Goal: Complete application form: Complete application form

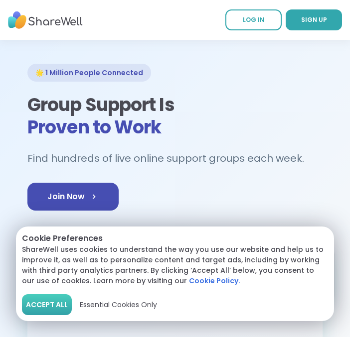
click at [48, 305] on span "Accept All" at bounding box center [47, 305] width 42 height 10
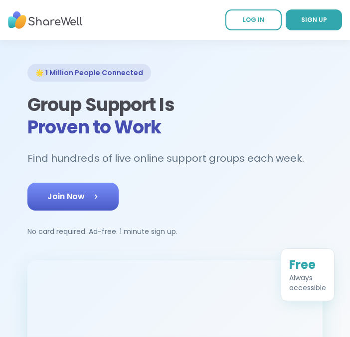
click at [59, 197] on span "Join Now" at bounding box center [72, 197] width 51 height 12
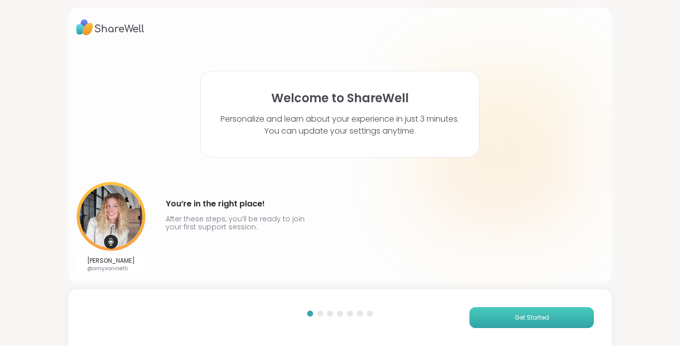
click at [528, 314] on span "Get Started" at bounding box center [532, 317] width 34 height 9
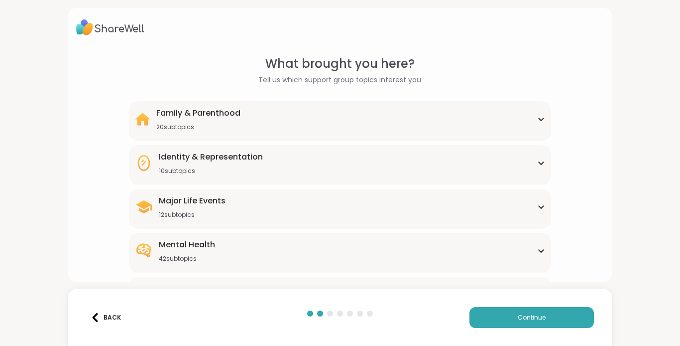
click at [189, 199] on div "Major Life Events" at bounding box center [192, 201] width 67 height 12
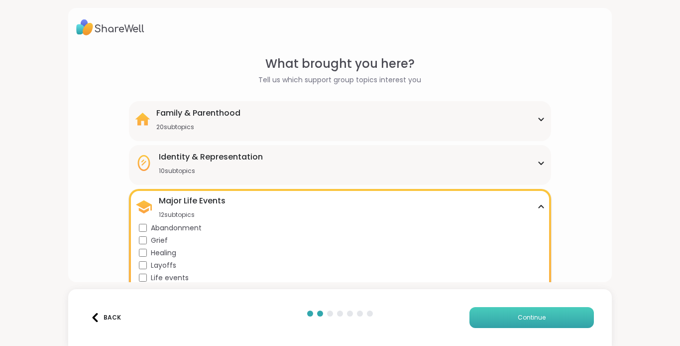
click at [534, 315] on span "Continue" at bounding box center [532, 317] width 28 height 9
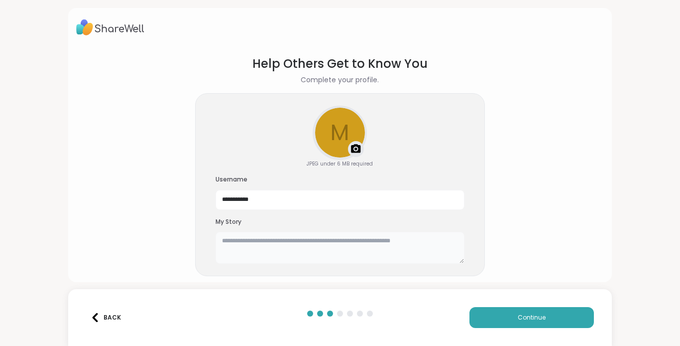
click at [242, 250] on textarea at bounding box center [340, 248] width 249 height 32
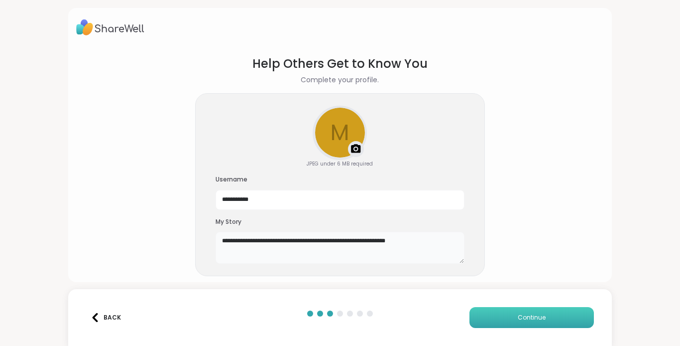
type textarea "**********"
click at [541, 317] on span "Continue" at bounding box center [532, 317] width 28 height 9
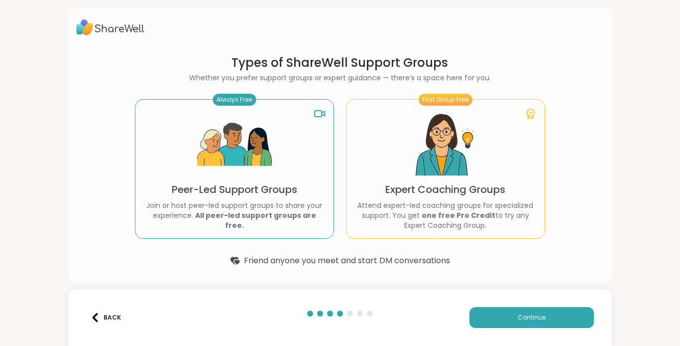
click at [218, 145] on img at bounding box center [234, 145] width 75 height 75
click at [530, 319] on span "Continue" at bounding box center [532, 317] width 28 height 9
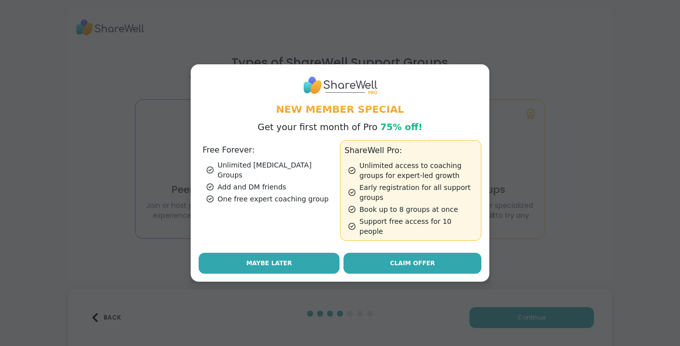
click at [249, 259] on span "Maybe Later" at bounding box center [270, 263] width 46 height 9
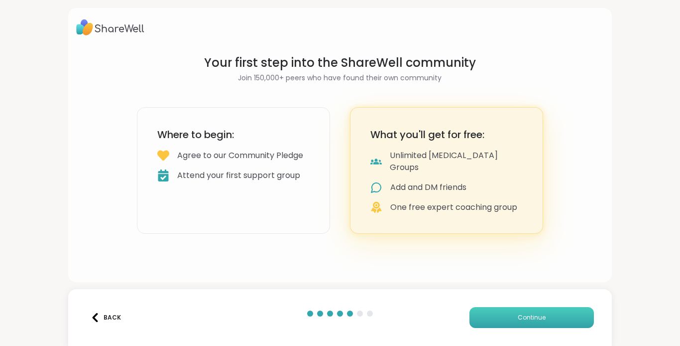
click at [521, 315] on span "Continue" at bounding box center [532, 317] width 28 height 9
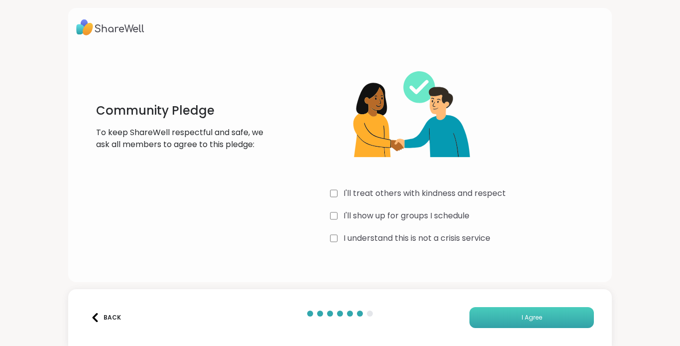
click at [512, 311] on button "I Agree" at bounding box center [532, 317] width 125 height 21
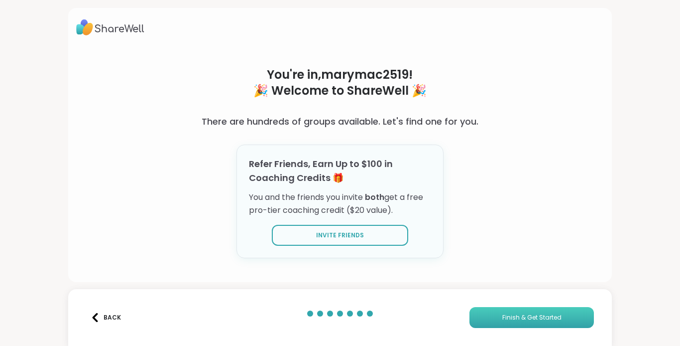
click at [535, 314] on span "Finish & Get Started" at bounding box center [532, 317] width 59 height 9
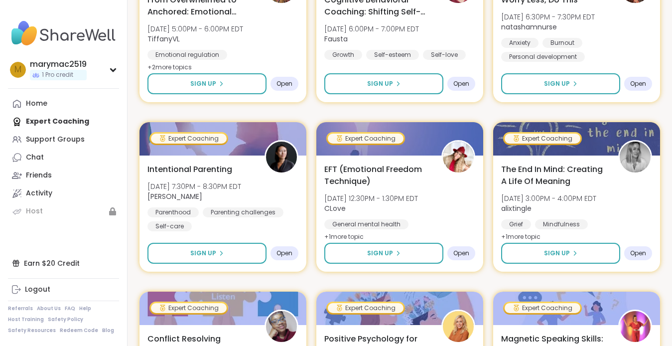
scroll to position [1606, 0]
